Goal: Find specific page/section: Find specific page/section

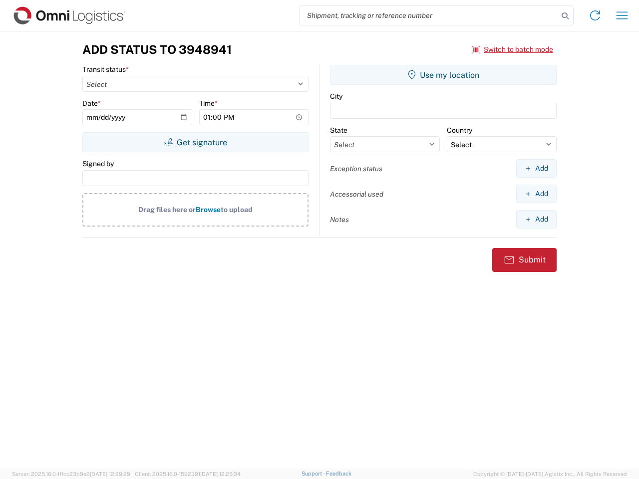
click at [429, 15] on input "search" at bounding box center [429, 15] width 259 height 19
click at [565, 16] on icon at bounding box center [565, 16] width 14 height 14
click at [595, 15] on icon at bounding box center [595, 15] width 16 height 16
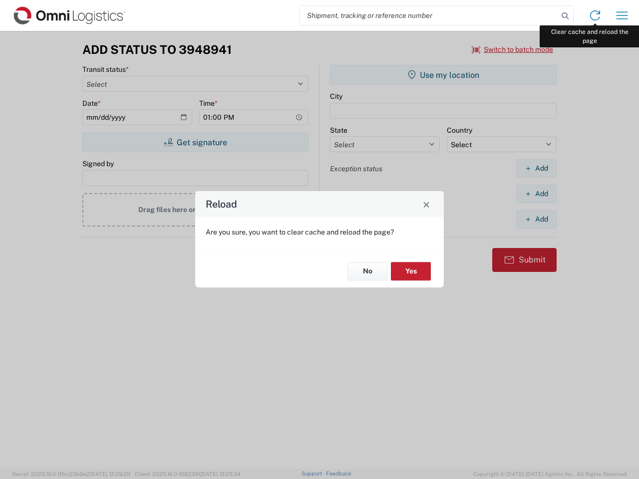
click at [622, 15] on div "Reload Are you sure, you want to clear cache and reload the page? No Yes" at bounding box center [319, 239] width 639 height 479
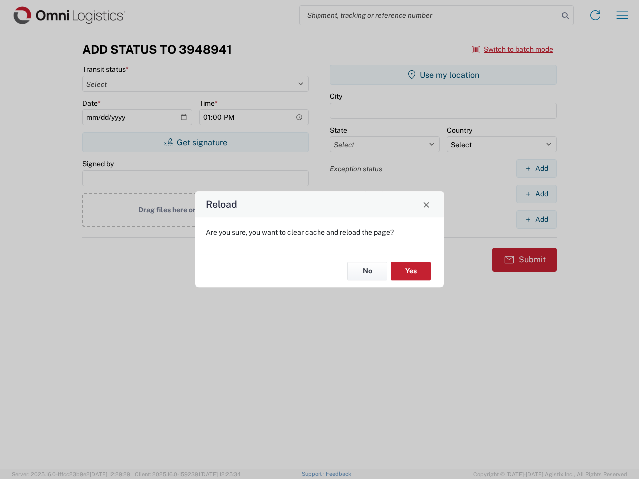
click at [513, 49] on div "Reload Are you sure, you want to clear cache and reload the page? No Yes" at bounding box center [319, 239] width 639 height 479
click at [195, 142] on div "Reload Are you sure, you want to clear cache and reload the page? No Yes" at bounding box center [319, 239] width 639 height 479
click at [444, 75] on div "Reload Are you sure, you want to clear cache and reload the page? No Yes" at bounding box center [319, 239] width 639 height 479
click at [536, 168] on div "Reload Are you sure, you want to clear cache and reload the page? No Yes" at bounding box center [319, 239] width 639 height 479
click at [536, 194] on div "Reload Are you sure, you want to clear cache and reload the page? No Yes" at bounding box center [319, 239] width 639 height 479
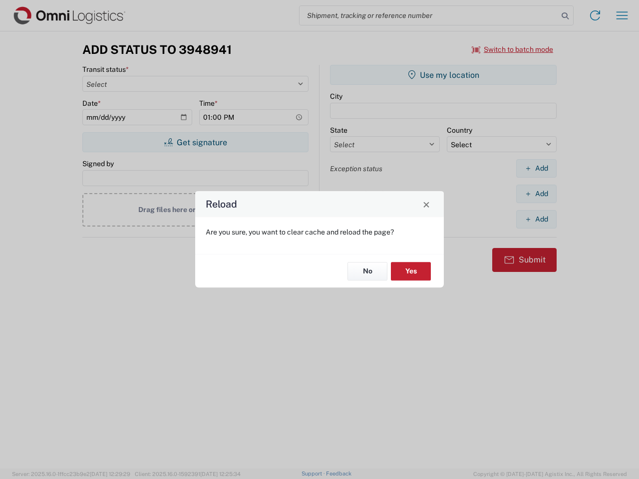
click at [536, 219] on div "Reload Are you sure, you want to clear cache and reload the page? No Yes" at bounding box center [319, 239] width 639 height 479
